Goal: Information Seeking & Learning: Understand process/instructions

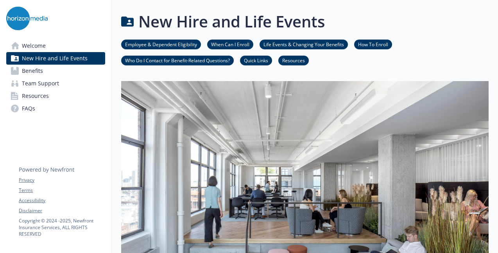
click at [62, 75] on link "Benefits" at bounding box center [55, 71] width 99 height 13
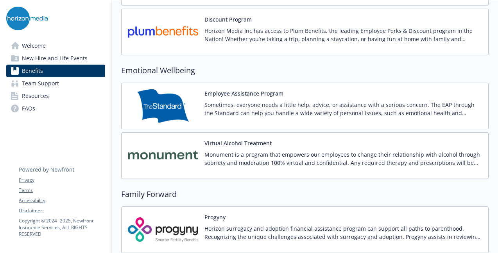
scroll to position [1564, 0]
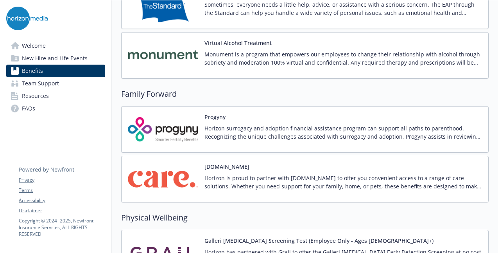
click at [226, 180] on p "Horizon is proud to partner with [DOMAIN_NAME] to offer you convenient access t…" at bounding box center [343, 182] width 278 height 16
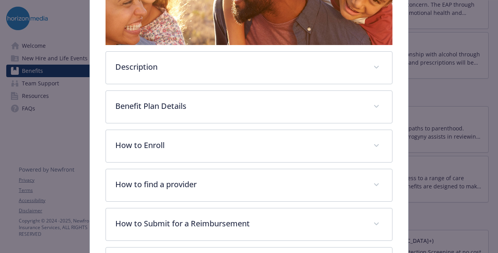
scroll to position [248, 0]
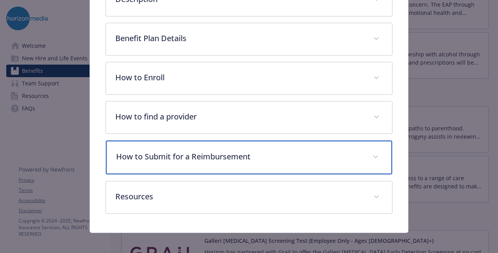
click at [206, 153] on p "How to Submit for a Reimbursement" at bounding box center [239, 157] width 247 height 12
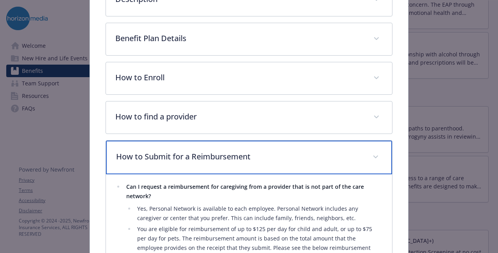
scroll to position [91, 0]
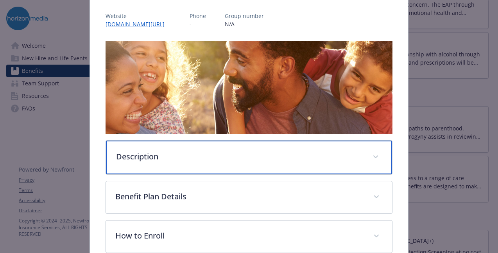
click at [198, 151] on p "Description" at bounding box center [239, 157] width 247 height 12
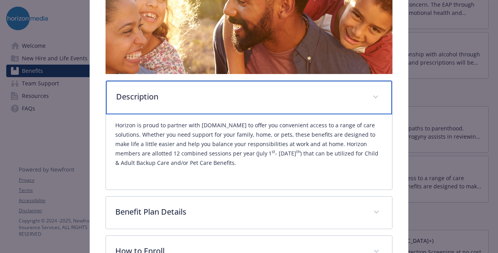
scroll to position [208, 0]
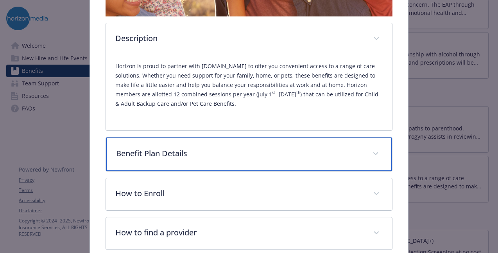
click at [228, 159] on div "Benefit Plan Details" at bounding box center [249, 154] width 286 height 34
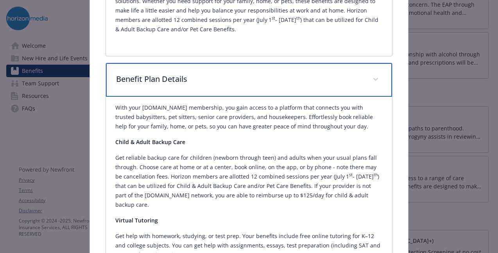
scroll to position [287, 0]
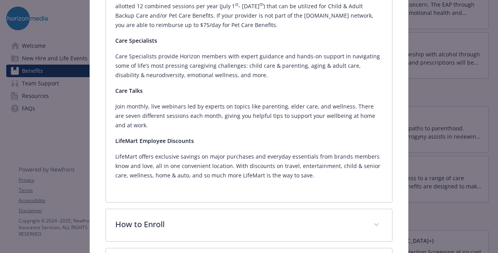
scroll to position [639, 0]
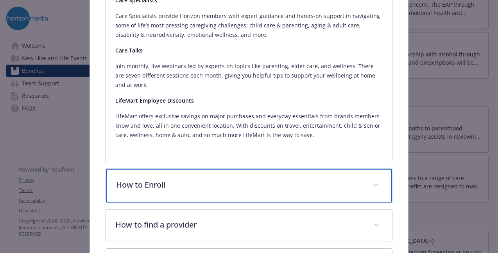
click at [296, 169] on div "How to Enroll" at bounding box center [249, 186] width 286 height 34
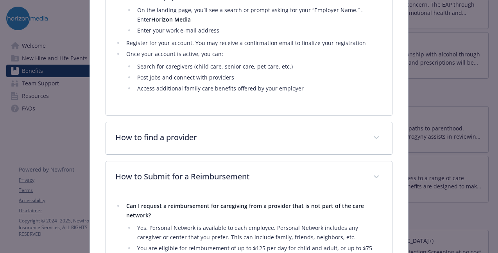
scroll to position [873, 0]
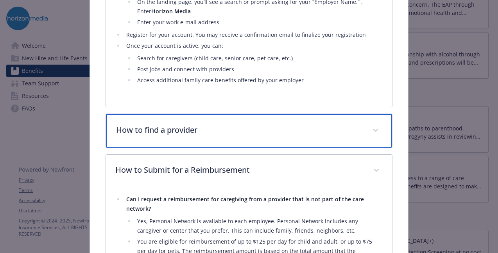
click at [260, 124] on p "How to find a provider" at bounding box center [239, 130] width 247 height 12
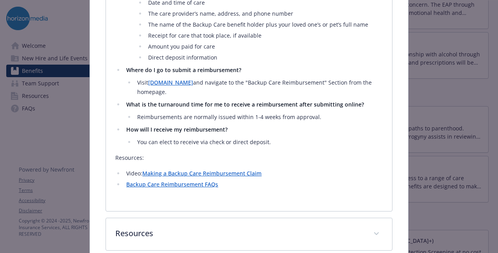
scroll to position [1320, 0]
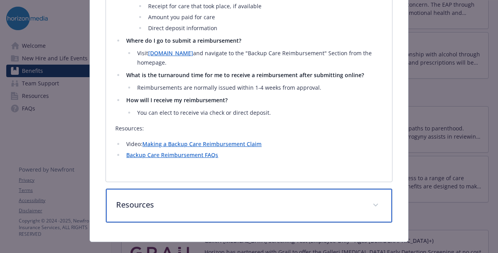
click at [301, 205] on div "Resources" at bounding box center [249, 205] width 286 height 34
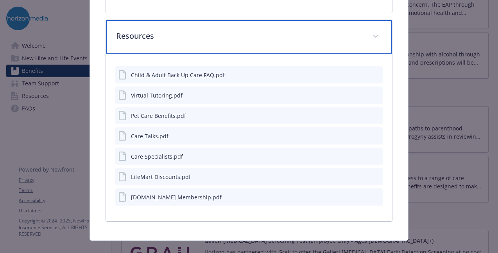
scroll to position [1488, 0]
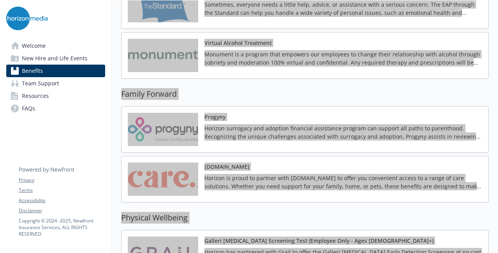
scroll to position [1329, 0]
